Goal: Find specific fact: Find specific fact

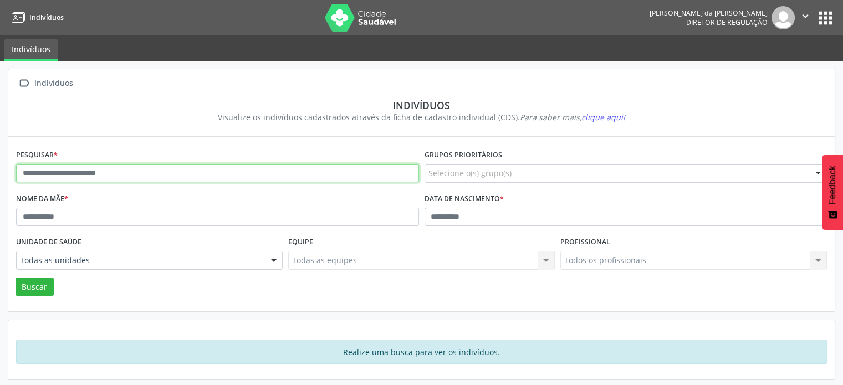
click at [38, 171] on input "text" at bounding box center [217, 173] width 403 height 19
type input "*"
click at [16, 278] on button "Buscar" at bounding box center [35, 287] width 38 height 19
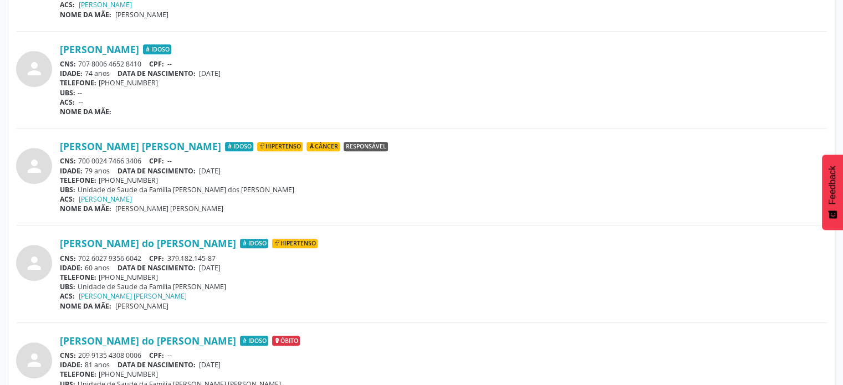
scroll to position [551, 0]
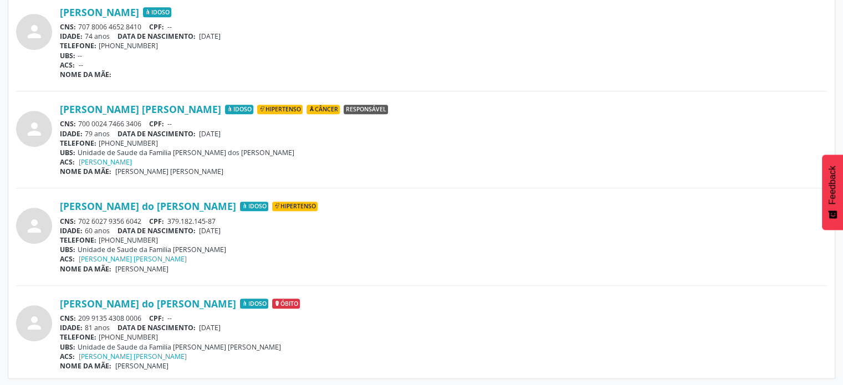
drag, startPoint x: 146, startPoint y: 218, endPoint x: 78, endPoint y: 218, distance: 68.2
click at [78, 218] on div "CNS: 702 6027 9356 6042 CPF: 379.182.145-87" at bounding box center [443, 221] width 767 height 9
copy div "702 6027 9356 6042"
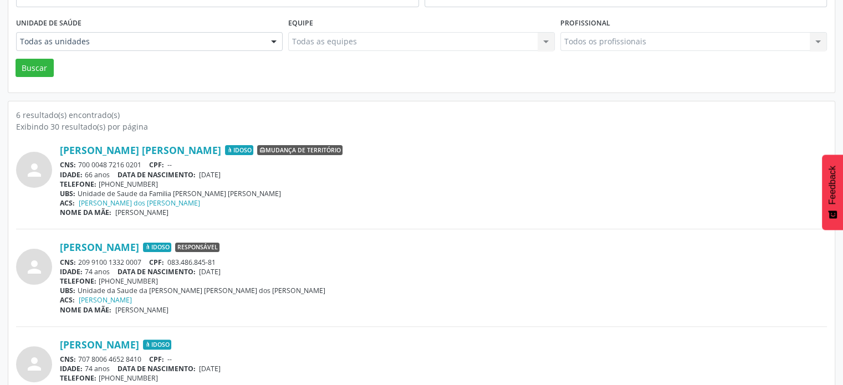
scroll to position [0, 0]
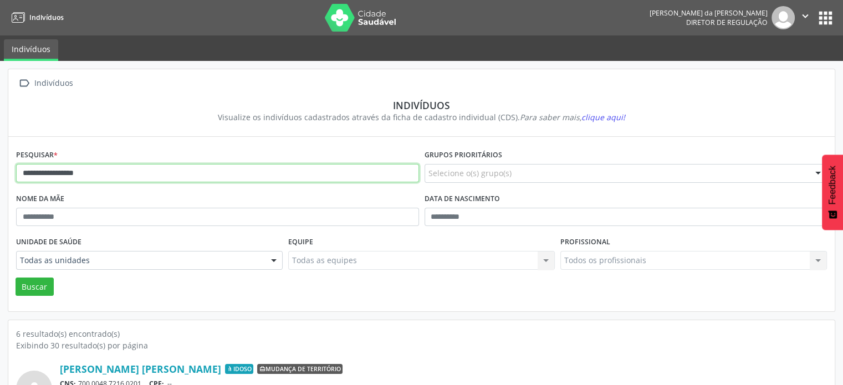
click at [160, 165] on input "**********" at bounding box center [217, 173] width 403 height 19
type input "*"
click at [16, 278] on button "Buscar" at bounding box center [35, 287] width 38 height 19
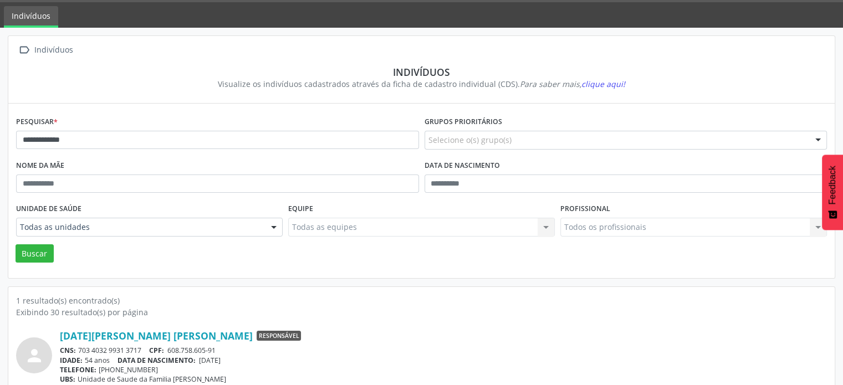
scroll to position [66, 0]
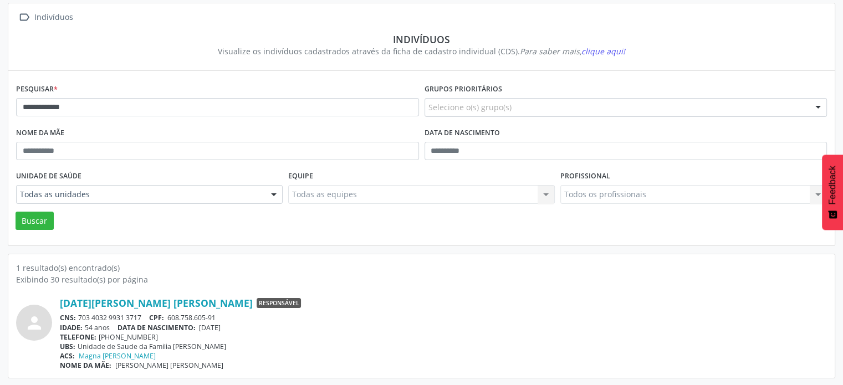
drag, startPoint x: 147, startPoint y: 316, endPoint x: 79, endPoint y: 311, distance: 67.7
click at [79, 311] on div "[DATE][PERSON_NAME] [PERSON_NAME] Responsável CNS: 703 4032 9931 3717 CPF: 608.…" at bounding box center [443, 333] width 767 height 73
copy div "703 4032 9931 3717"
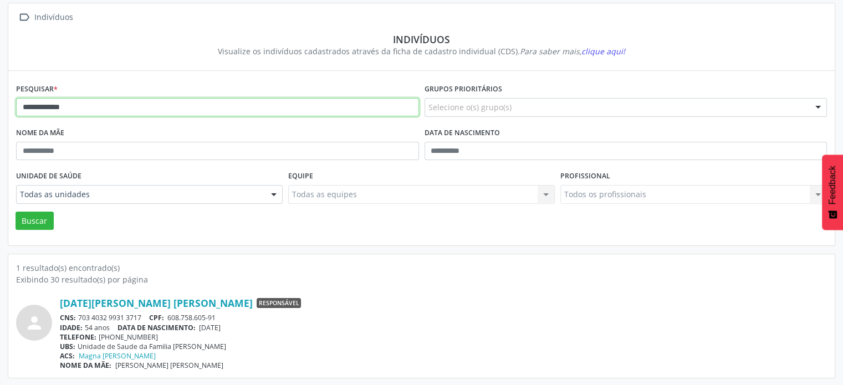
click at [129, 106] on input "**********" at bounding box center [217, 107] width 403 height 19
type input "*"
click at [16, 212] on button "Buscar" at bounding box center [35, 221] width 38 height 19
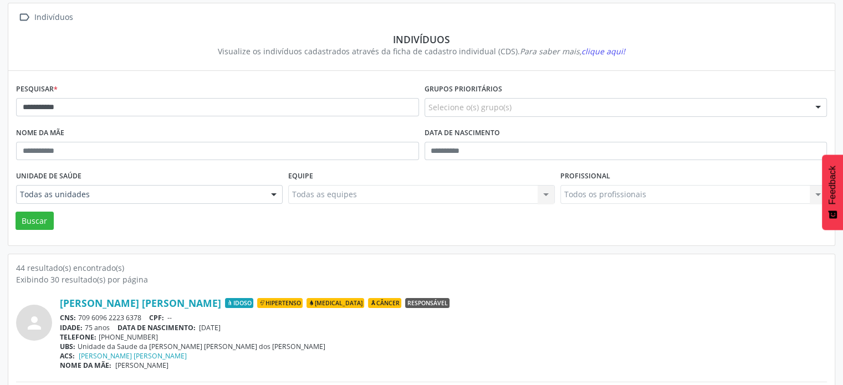
drag, startPoint x: 144, startPoint y: 316, endPoint x: 79, endPoint y: 316, distance: 64.8
click at [79, 316] on div "CNS: 709 6096 2223 6378 CPF: --" at bounding box center [443, 317] width 767 height 9
copy div "709 6096 2223 6378"
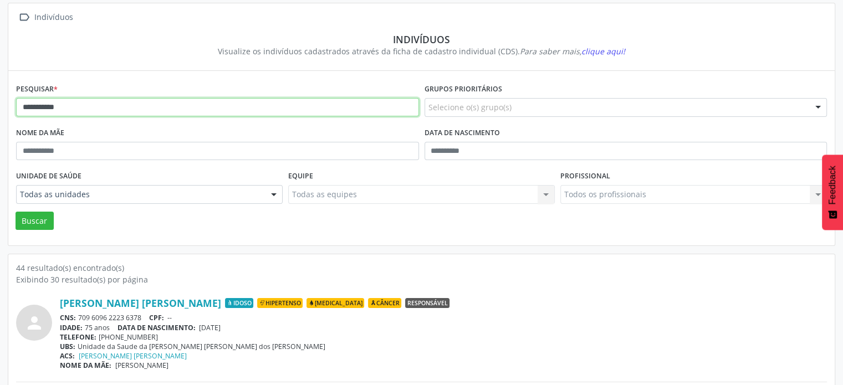
click at [98, 109] on input "**********" at bounding box center [217, 107] width 403 height 19
type input "*"
click at [16, 212] on button "Buscar" at bounding box center [35, 221] width 38 height 19
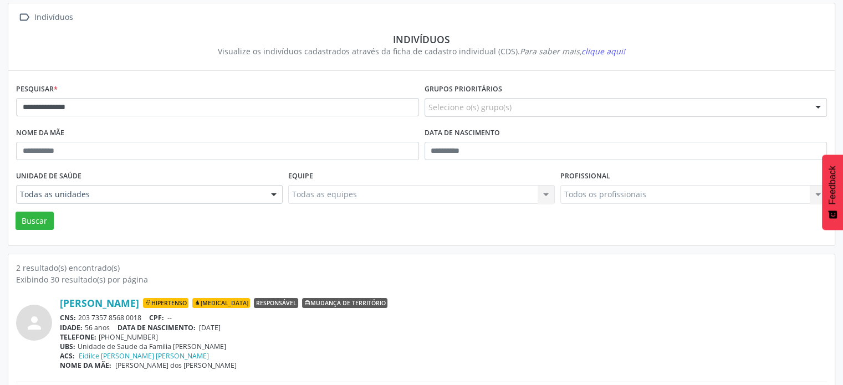
drag, startPoint x: 145, startPoint y: 314, endPoint x: 76, endPoint y: 321, distance: 69.1
click at [76, 321] on div "CNS: 203 7357 8568 0018 CPF: --" at bounding box center [443, 317] width 767 height 9
copy div "203 7357 8568 0018"
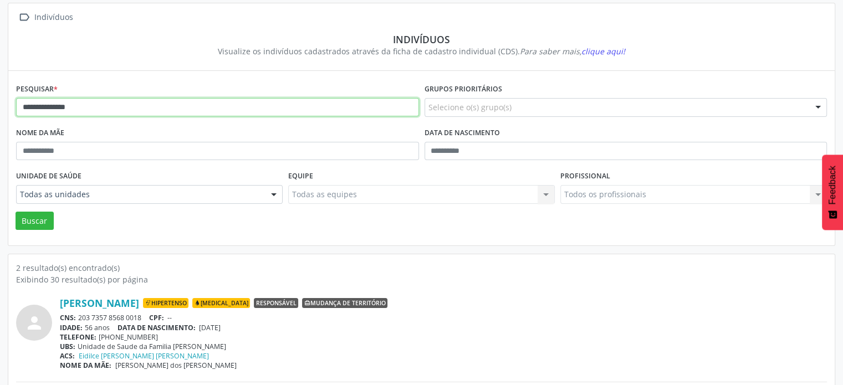
click at [127, 102] on input "**********" at bounding box center [217, 107] width 403 height 19
type input "*"
click at [16, 212] on button "Buscar" at bounding box center [35, 221] width 38 height 19
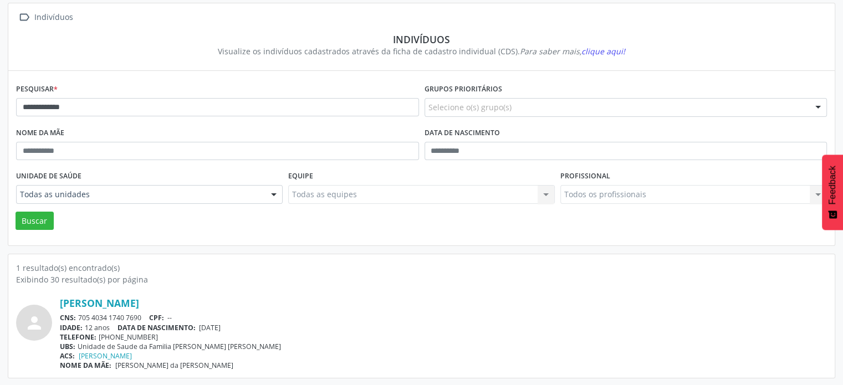
drag, startPoint x: 144, startPoint y: 314, endPoint x: 80, endPoint y: 316, distance: 64.3
click at [80, 316] on div "CNS: 705 4034 1740 7690 CPF: --" at bounding box center [443, 317] width 767 height 9
copy div "705 4034 1740 7690"
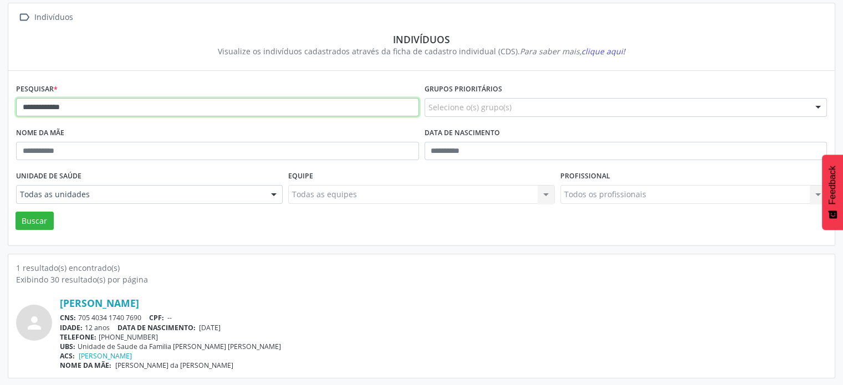
click at [152, 107] on input "**********" at bounding box center [217, 107] width 403 height 19
type input "*"
click at [16, 212] on button "Buscar" at bounding box center [35, 221] width 38 height 19
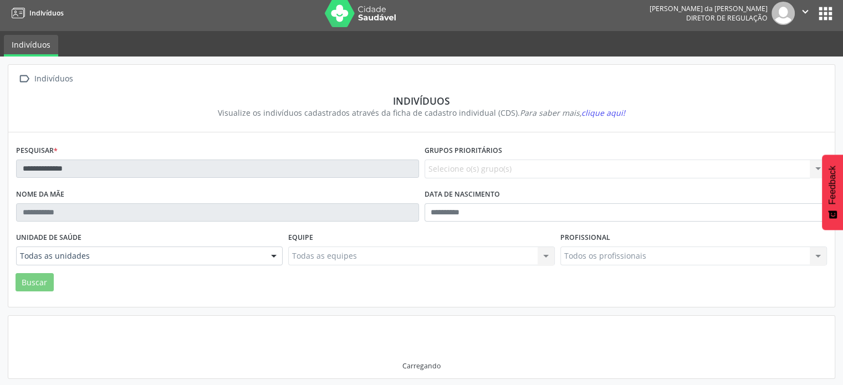
scroll to position [1, 0]
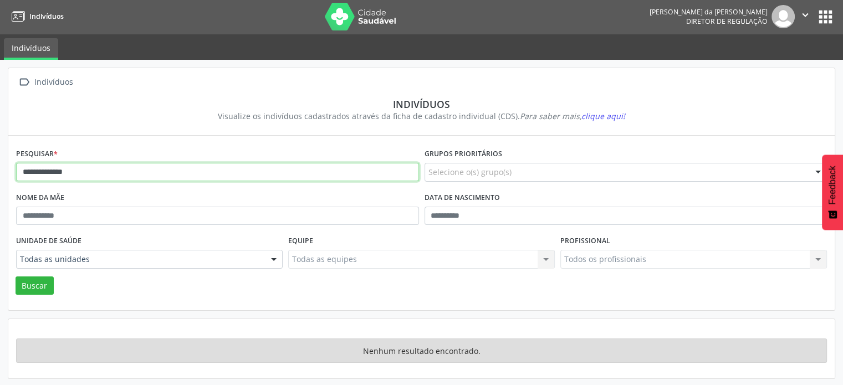
click at [148, 172] on input "**********" at bounding box center [217, 172] width 403 height 19
click at [16, 276] on button "Buscar" at bounding box center [35, 285] width 38 height 19
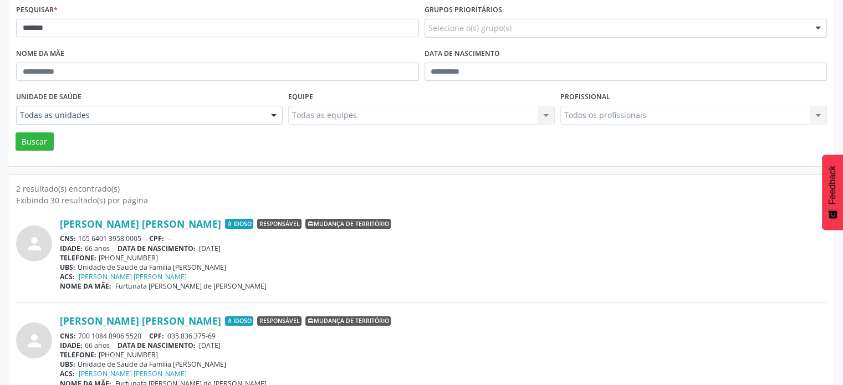
scroll to position [163, 0]
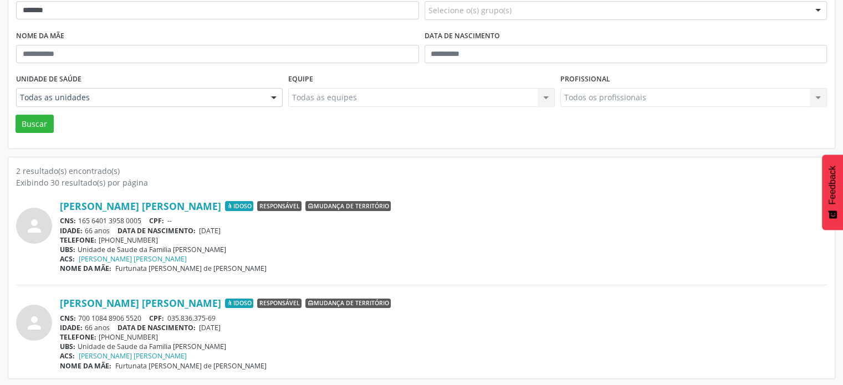
drag, startPoint x: 148, startPoint y: 314, endPoint x: 80, endPoint y: 311, distance: 68.8
click at [80, 311] on div "[PERSON_NAME] [PERSON_NAME] Idoso Responsável Mudança de território CNS: 700 10…" at bounding box center [443, 333] width 767 height 73
copy div "700 1084 8906 5520"
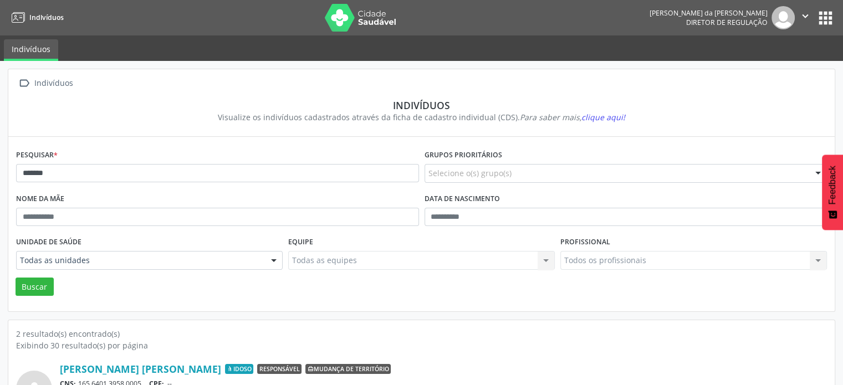
scroll to position [0, 0]
click at [73, 170] on input "*******" at bounding box center [217, 173] width 403 height 19
type input "*"
click at [16, 278] on button "Buscar" at bounding box center [35, 287] width 38 height 19
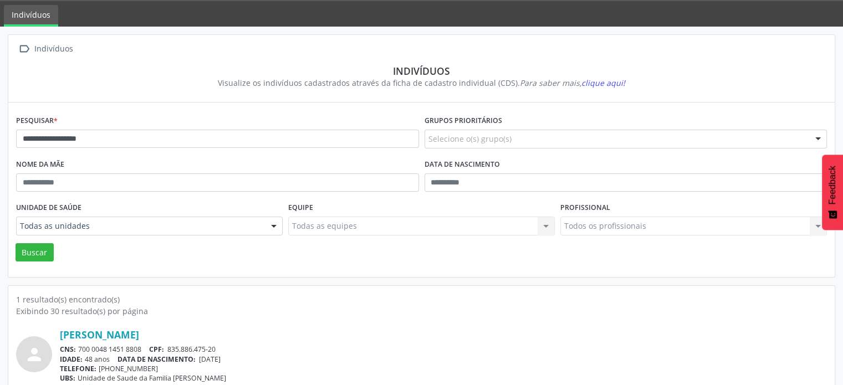
scroll to position [66, 0]
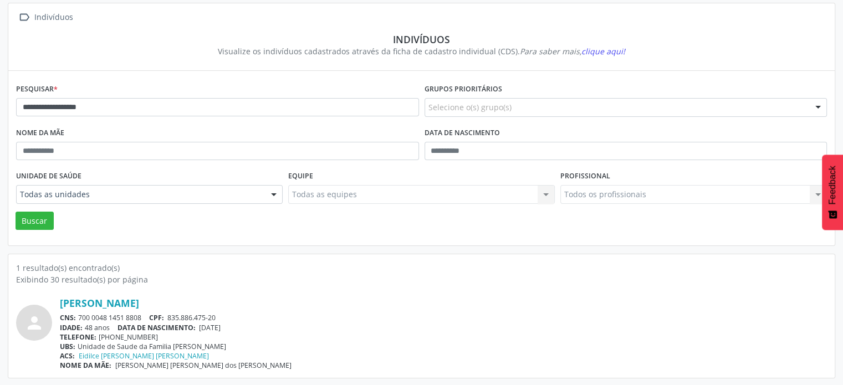
drag, startPoint x: 144, startPoint y: 317, endPoint x: 79, endPoint y: 316, distance: 64.8
click at [79, 316] on div "CNS: 700 0048 1451 8808 CPF: 835.886.475-20" at bounding box center [443, 317] width 767 height 9
copy div "700 0048 1451 8808"
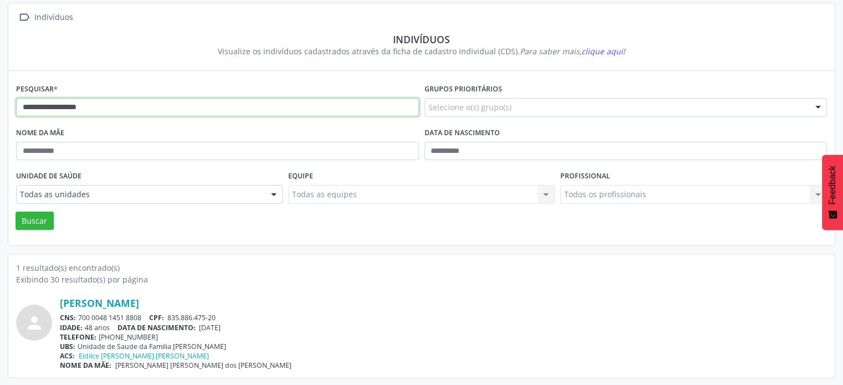
click at [231, 104] on input "**********" at bounding box center [217, 107] width 403 height 19
type input "*"
click at [16, 212] on button "Buscar" at bounding box center [35, 221] width 38 height 19
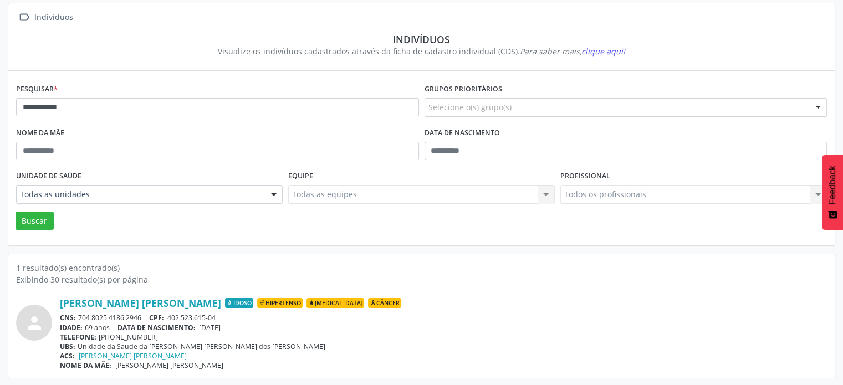
drag, startPoint x: 142, startPoint y: 315, endPoint x: 78, endPoint y: 314, distance: 64.8
click at [78, 314] on div "CNS: 704 8025 4186 2946 CPF: 402.523.615-04" at bounding box center [443, 317] width 767 height 9
copy div "704 8025 4186 2946"
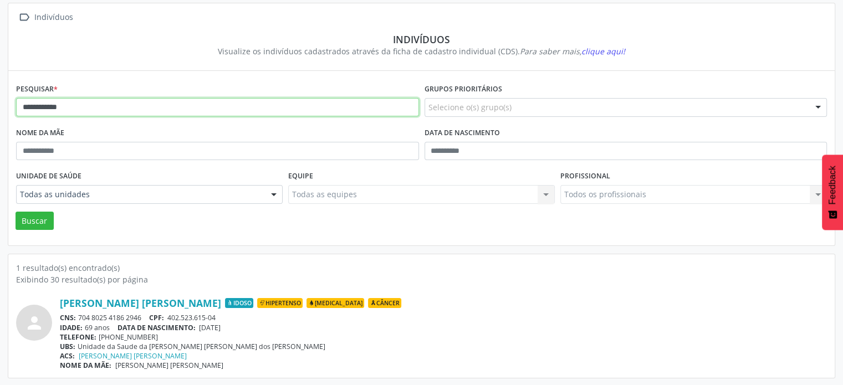
click at [113, 105] on input "**********" at bounding box center [217, 107] width 403 height 19
type input "*"
click at [16, 212] on button "Buscar" at bounding box center [35, 221] width 38 height 19
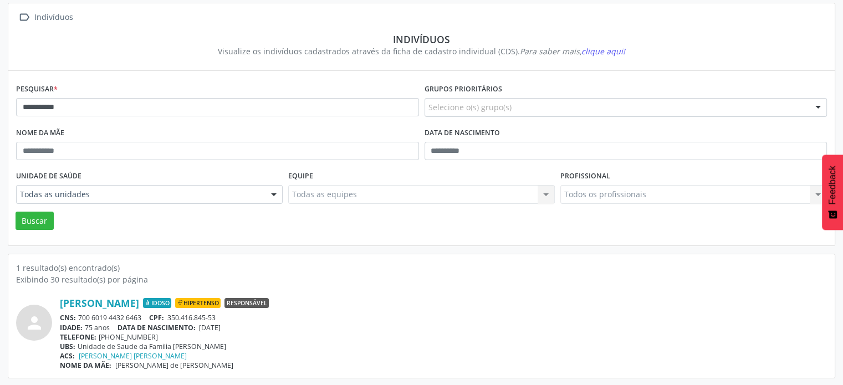
drag, startPoint x: 146, startPoint y: 316, endPoint x: 78, endPoint y: 319, distance: 67.6
click at [78, 319] on div "CNS: 700 6019 4432 6463 CPF: 350.416.845-53" at bounding box center [443, 317] width 767 height 9
copy div "700 6019 4432 6463"
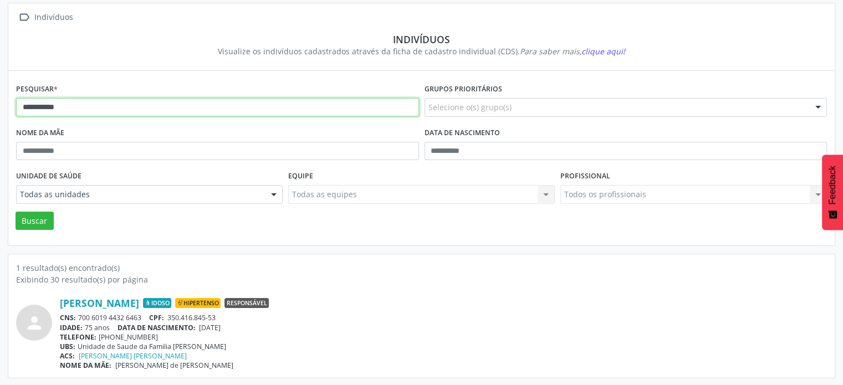
click at [124, 104] on input "**********" at bounding box center [217, 107] width 403 height 19
type input "*"
click at [16, 212] on button "Buscar" at bounding box center [35, 221] width 38 height 19
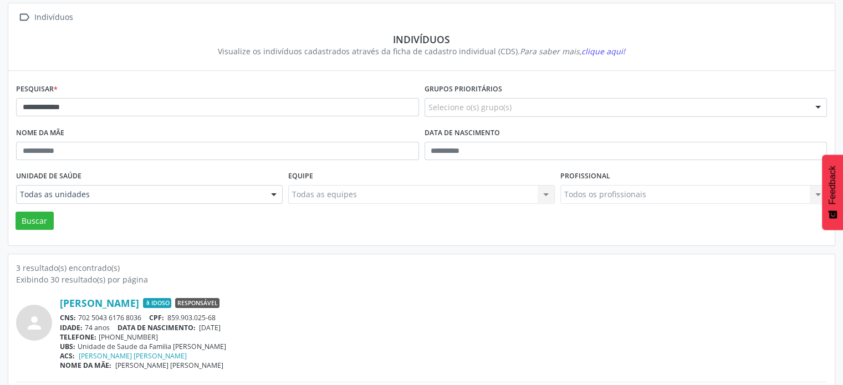
drag, startPoint x: 144, startPoint y: 313, endPoint x: 79, endPoint y: 319, distance: 65.1
click at [79, 319] on div "CNS: 702 5043 6176 8036 CPF: 859.903.025-68" at bounding box center [443, 317] width 767 height 9
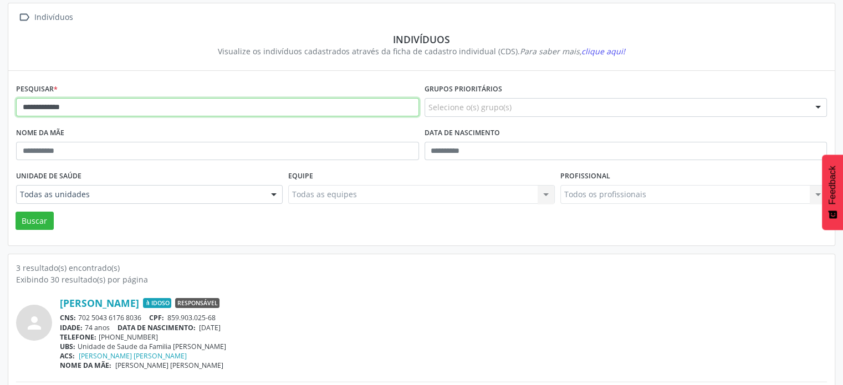
click at [98, 108] on input "**********" at bounding box center [217, 107] width 403 height 19
type input "*"
click at [16, 212] on button "Buscar" at bounding box center [35, 221] width 38 height 19
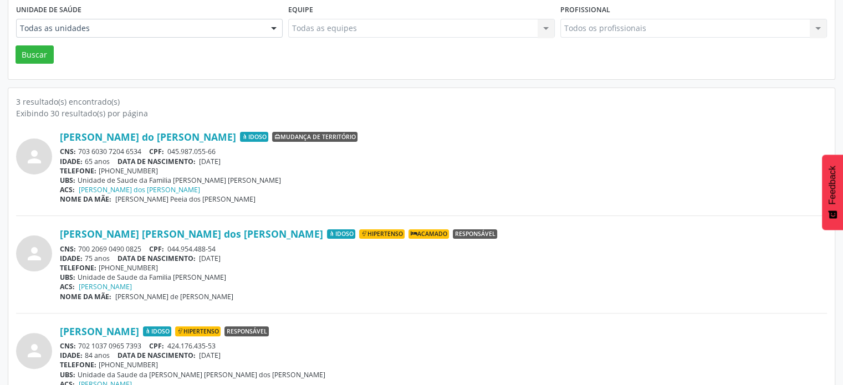
scroll to position [260, 0]
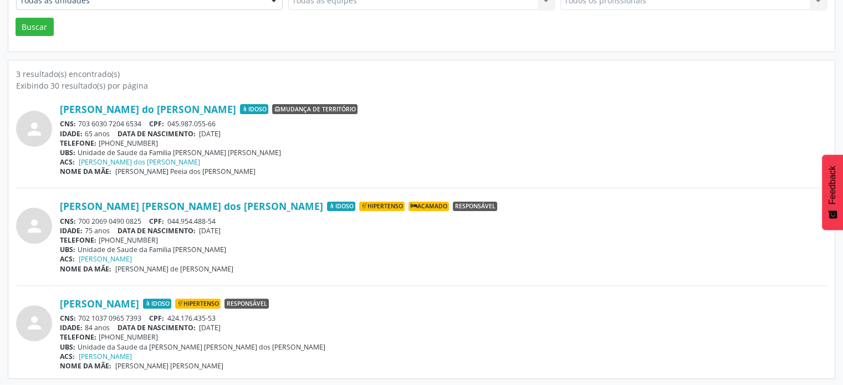
drag, startPoint x: 144, startPoint y: 314, endPoint x: 80, endPoint y: 316, distance: 63.2
click at [80, 316] on div "CNS: 702 1037 0965 7393 CPF: 424.176.435-53" at bounding box center [443, 318] width 767 height 9
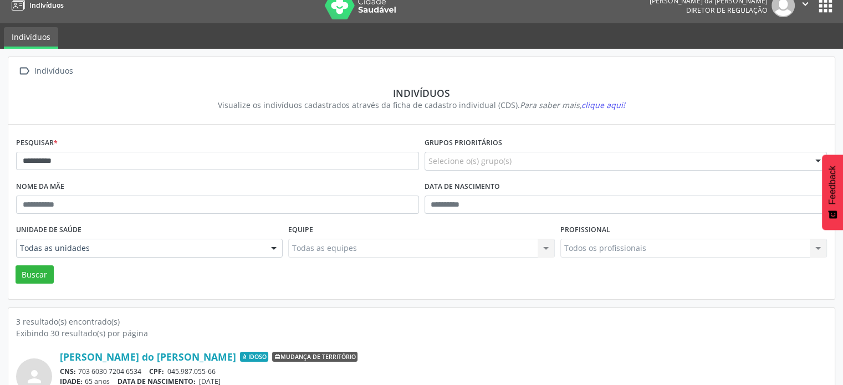
scroll to position [0, 0]
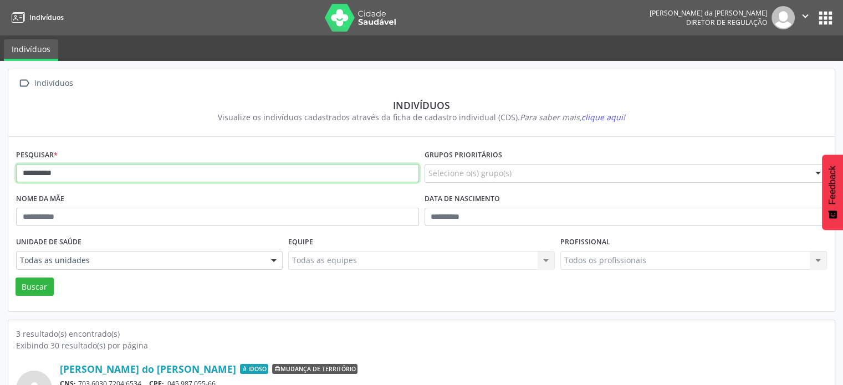
click at [160, 176] on input "**********" at bounding box center [217, 173] width 403 height 19
type input "*"
click at [16, 278] on button "Buscar" at bounding box center [35, 287] width 38 height 19
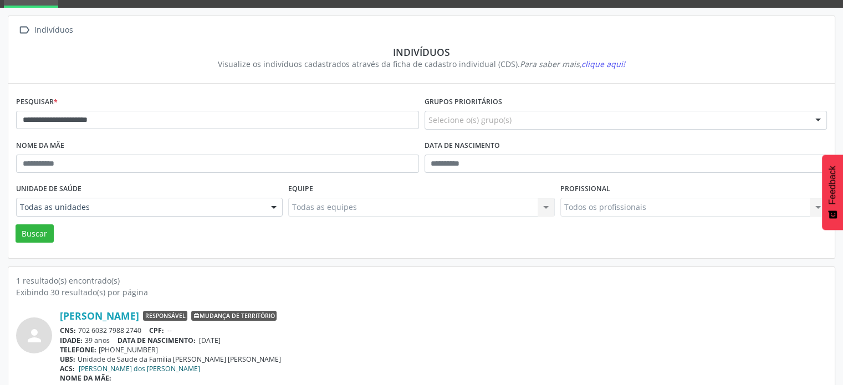
scroll to position [66, 0]
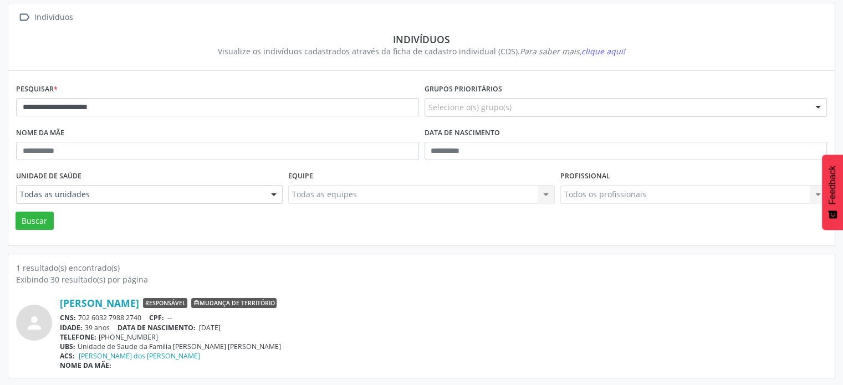
drag, startPoint x: 146, startPoint y: 315, endPoint x: 76, endPoint y: 316, distance: 69.8
click at [76, 316] on div "CNS: 702 6032 7988 2740 CPF: --" at bounding box center [443, 317] width 767 height 9
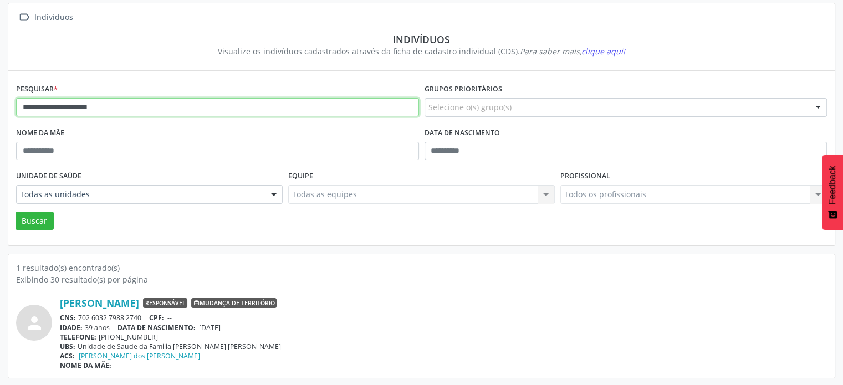
click at [141, 103] on input "**********" at bounding box center [217, 107] width 403 height 19
type input "*"
click at [16, 212] on button "Buscar" at bounding box center [35, 221] width 38 height 19
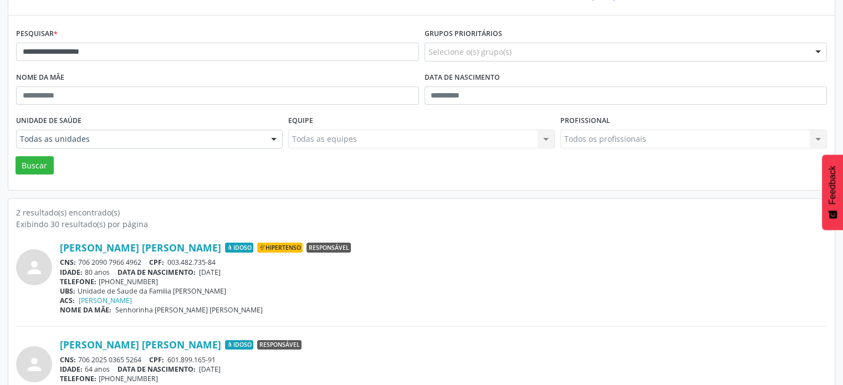
scroll to position [163, 0]
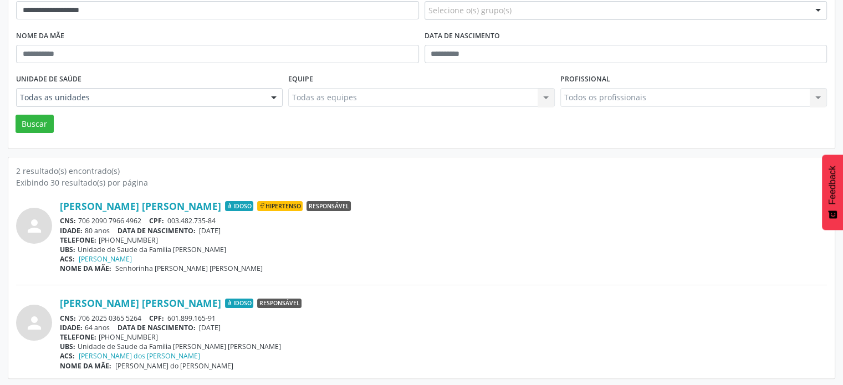
drag, startPoint x: 144, startPoint y: 315, endPoint x: 75, endPoint y: 317, distance: 68.2
click at [75, 317] on div "CNS: 706 2025 0365 5264 CPF: 601.899.165-91" at bounding box center [443, 318] width 767 height 9
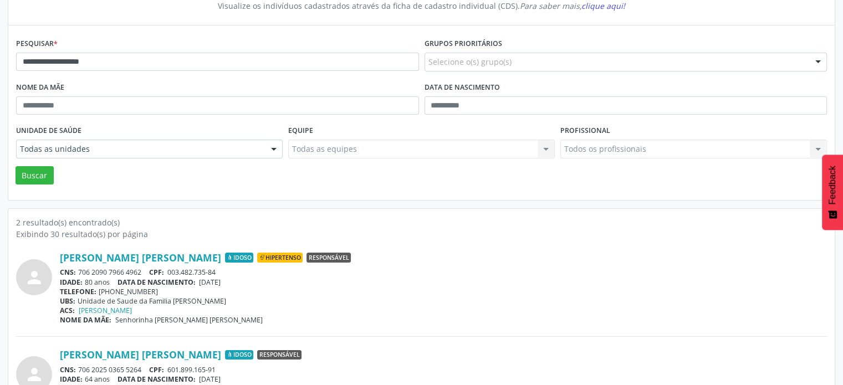
scroll to position [52, 0]
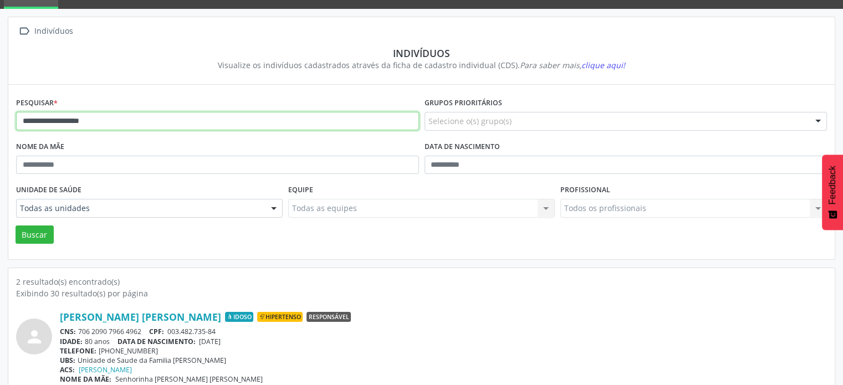
click at [112, 123] on input "**********" at bounding box center [217, 121] width 403 height 19
type input "*"
click at [16, 226] on button "Buscar" at bounding box center [35, 235] width 38 height 19
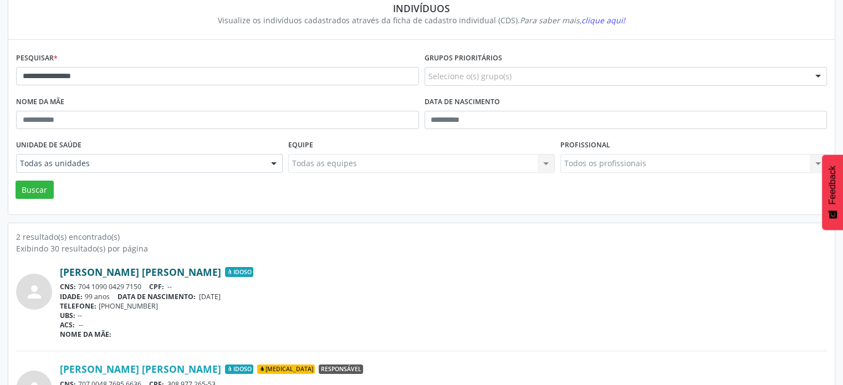
scroll to position [163, 0]
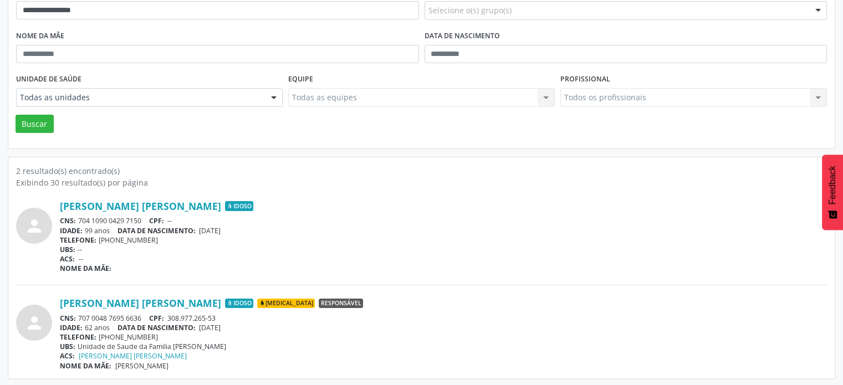
drag, startPoint x: 141, startPoint y: 315, endPoint x: 80, endPoint y: 312, distance: 61.0
click at [80, 314] on div "CNS: 707 0048 7695 6636 CPF: 308.977.265-53" at bounding box center [443, 318] width 767 height 9
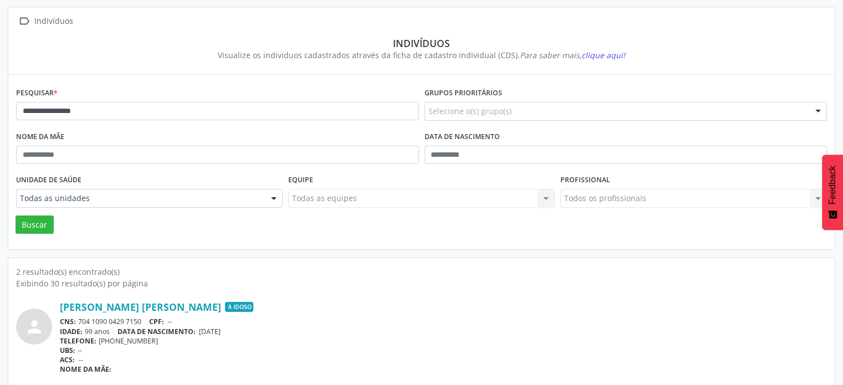
scroll to position [0, 0]
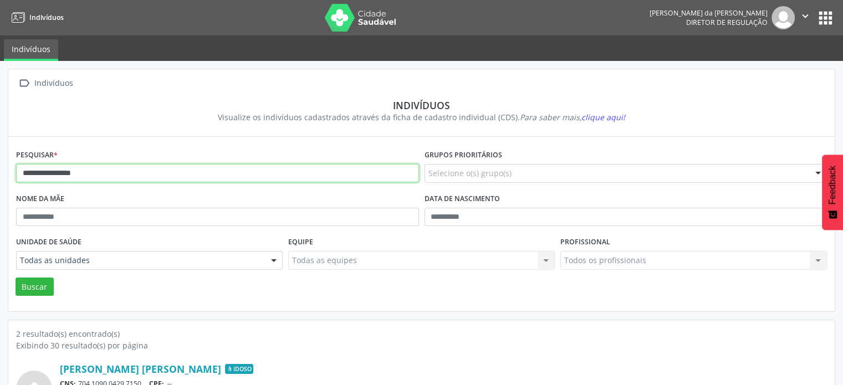
click at [124, 177] on input "**********" at bounding box center [217, 173] width 403 height 19
type input "*"
click at [16, 278] on button "Buscar" at bounding box center [35, 287] width 38 height 19
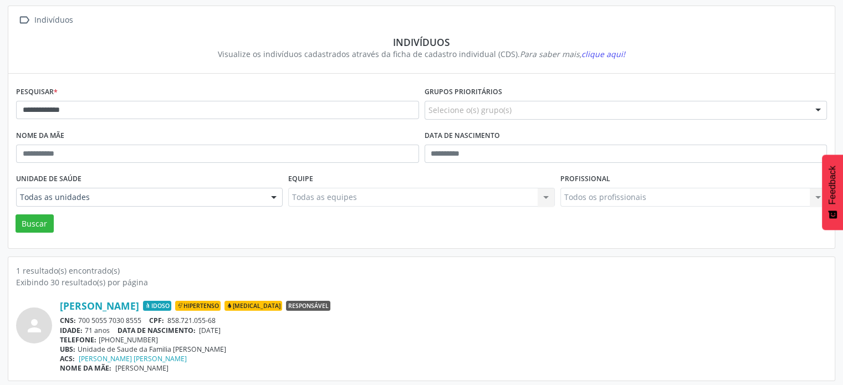
scroll to position [66, 0]
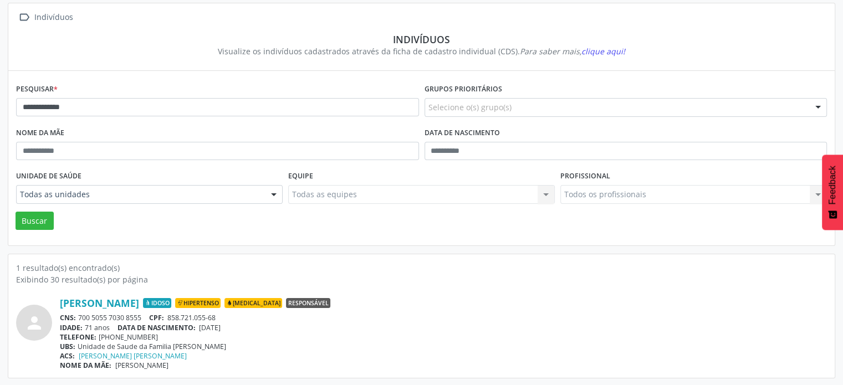
drag, startPoint x: 144, startPoint y: 315, endPoint x: 80, endPoint y: 313, distance: 63.8
click at [80, 313] on div "CNS: 700 5055 7030 8555 CPF: 858.721.055-68" at bounding box center [443, 317] width 767 height 9
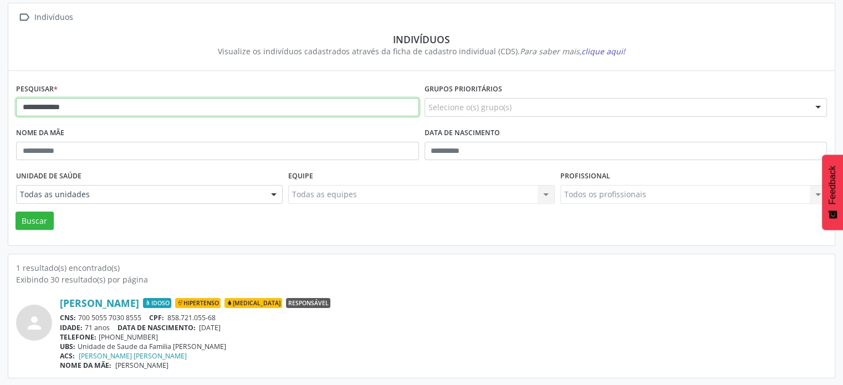
click at [153, 106] on input "**********" at bounding box center [217, 107] width 403 height 19
type input "*"
click at [16, 212] on button "Buscar" at bounding box center [35, 221] width 38 height 19
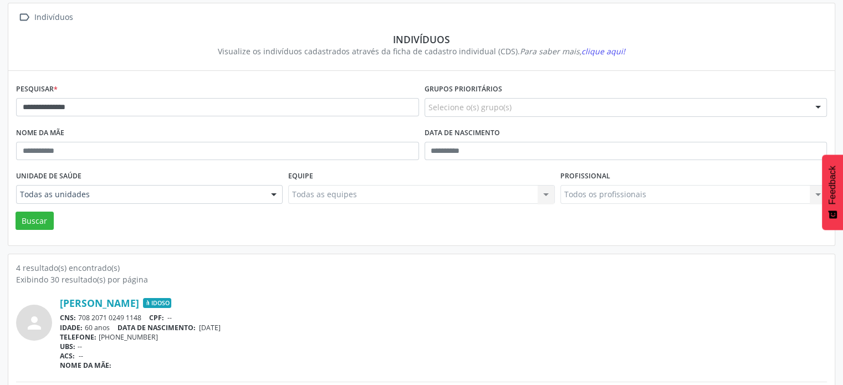
drag, startPoint x: 144, startPoint y: 313, endPoint x: 79, endPoint y: 316, distance: 65.5
click at [79, 316] on div "CNS: 708 2071 0249 1148 CPF: --" at bounding box center [443, 317] width 767 height 9
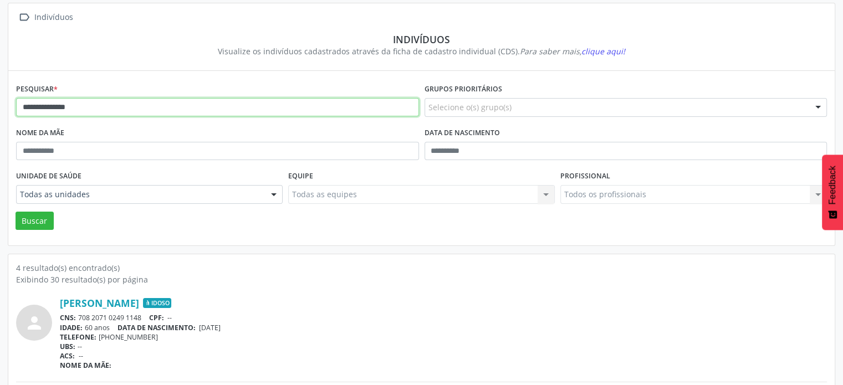
click at [116, 106] on input "**********" at bounding box center [217, 107] width 403 height 19
type input "*"
click at [16, 212] on button "Buscar" at bounding box center [35, 221] width 38 height 19
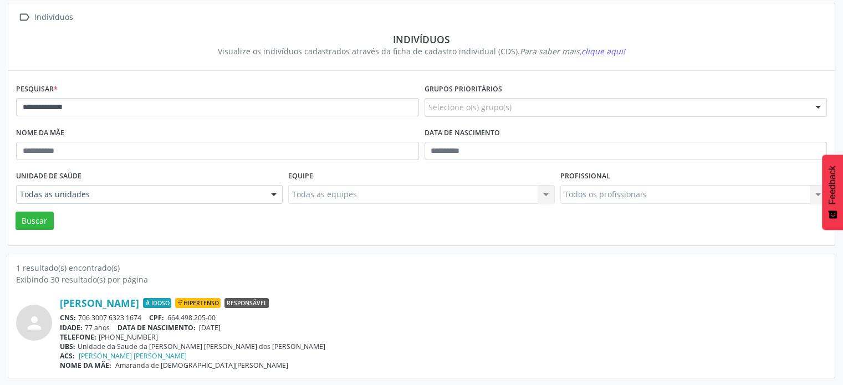
drag, startPoint x: 144, startPoint y: 315, endPoint x: 80, endPoint y: 315, distance: 64.3
click at [80, 316] on div "CNS: 706 3007 6323 1674 CPF: 664.498.205-00" at bounding box center [443, 317] width 767 height 9
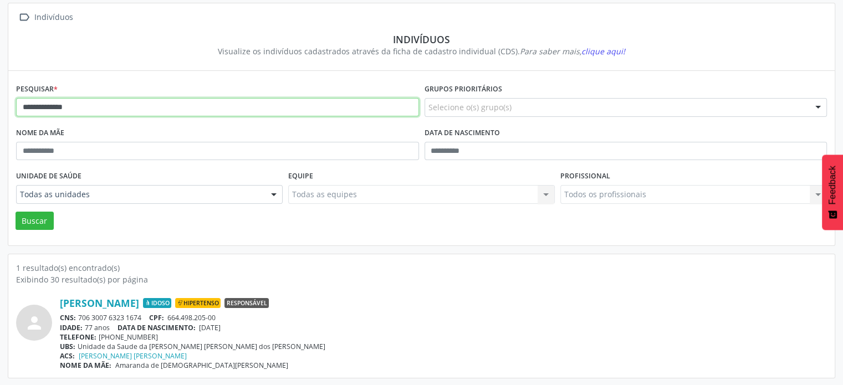
click at [93, 105] on input "**********" at bounding box center [217, 107] width 403 height 19
type input "*"
click at [16, 212] on button "Buscar" at bounding box center [35, 221] width 38 height 19
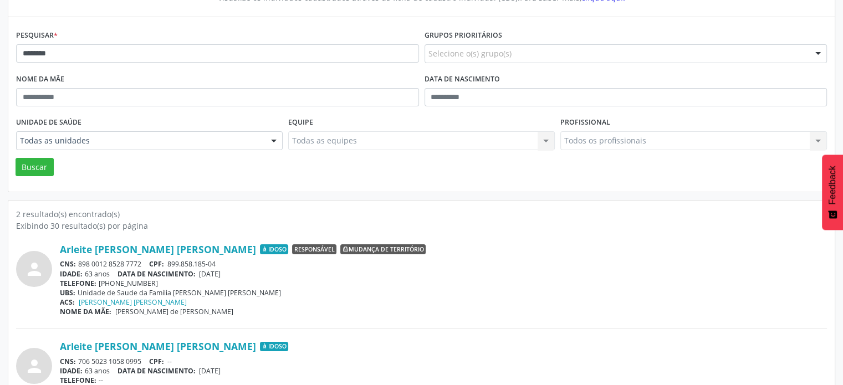
scroll to position [163, 0]
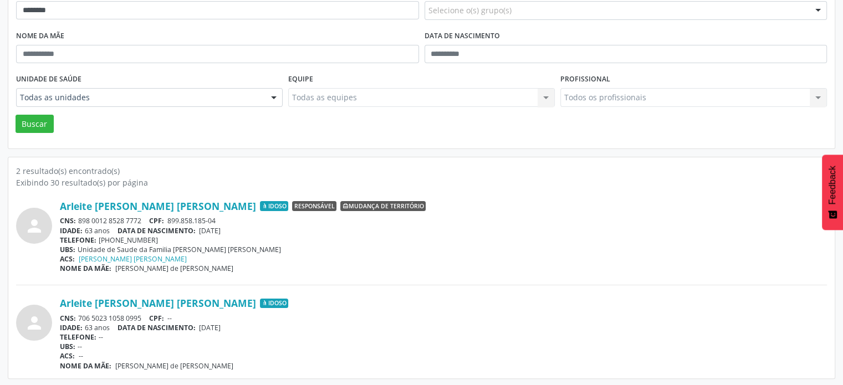
drag, startPoint x: 143, startPoint y: 221, endPoint x: 80, endPoint y: 220, distance: 63.2
click at [80, 220] on div "CNS: 898 0012 8528 7772 CPF: 899.858.185-04" at bounding box center [443, 220] width 767 height 9
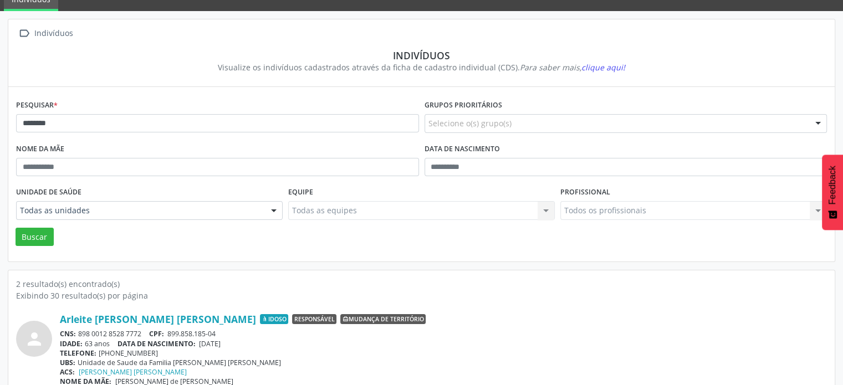
scroll to position [0, 0]
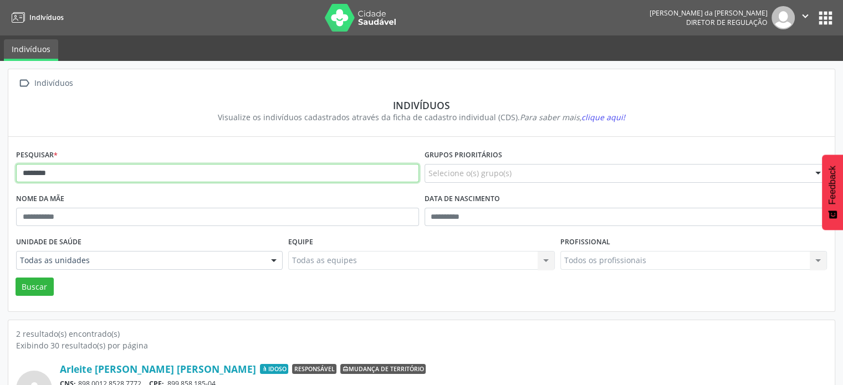
click at [95, 174] on input "*******" at bounding box center [217, 173] width 403 height 19
type input "*"
type input "**********"
click at [16, 278] on button "Buscar" at bounding box center [35, 287] width 38 height 19
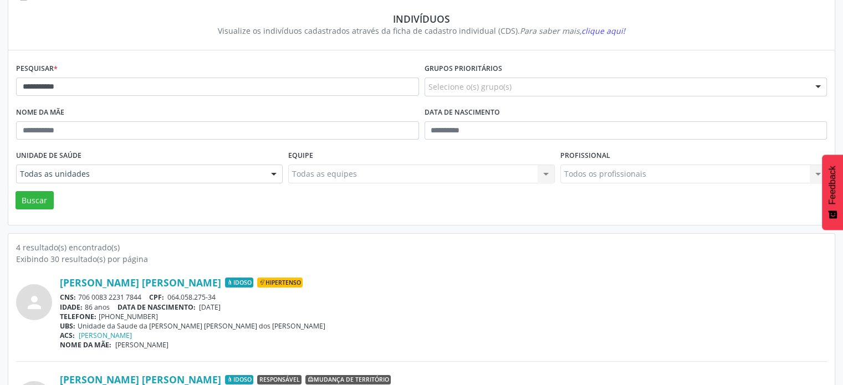
scroll to position [277, 0]
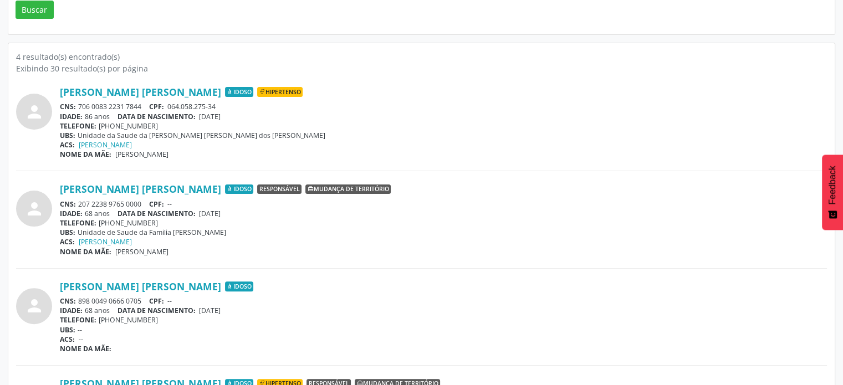
drag, startPoint x: 145, startPoint y: 102, endPoint x: 80, endPoint y: 108, distance: 65.7
click at [80, 108] on div "CNS: 706 0083 2231 7844 CPF: 064.058.275-34" at bounding box center [443, 106] width 767 height 9
